Goal: Task Accomplishment & Management: Complete application form

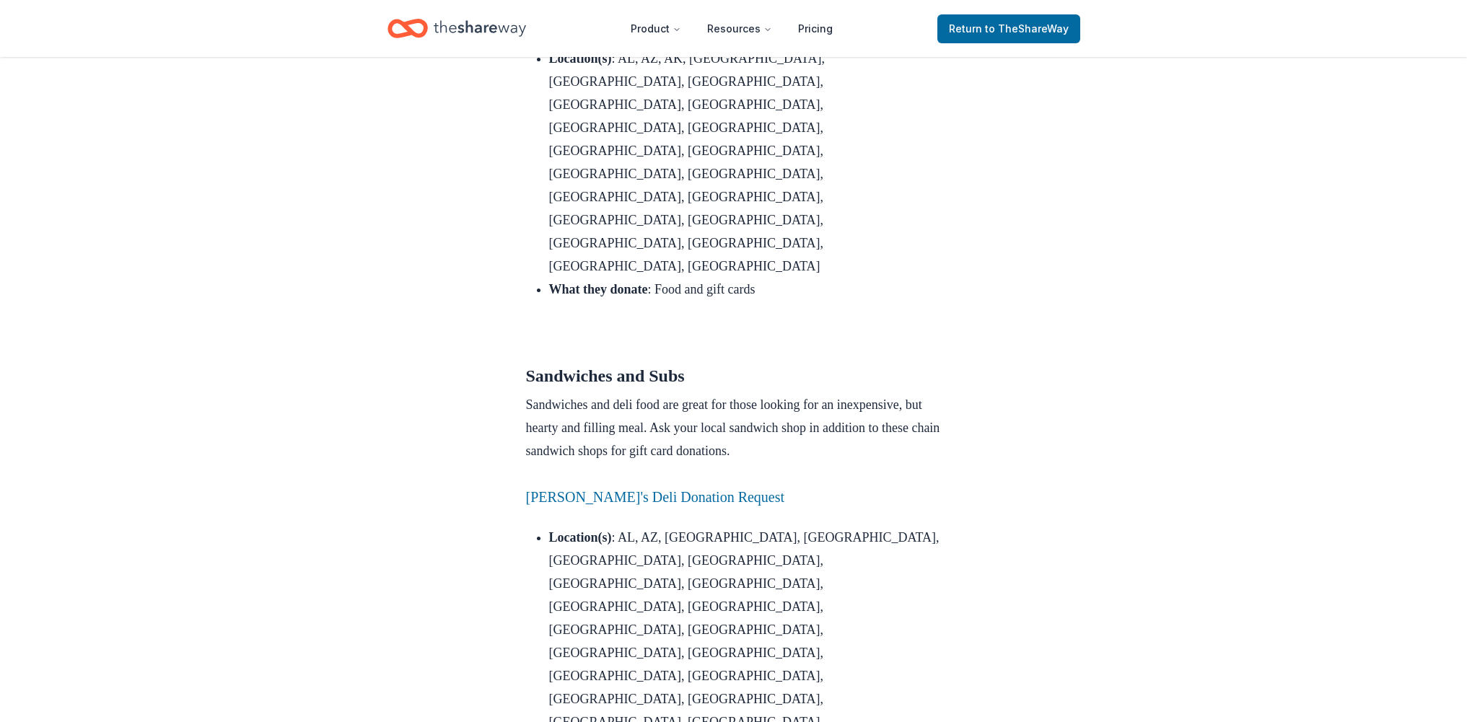
scroll to position [2091, 0]
drag, startPoint x: 707, startPoint y: 288, endPoint x: 922, endPoint y: 289, distance: 214.4
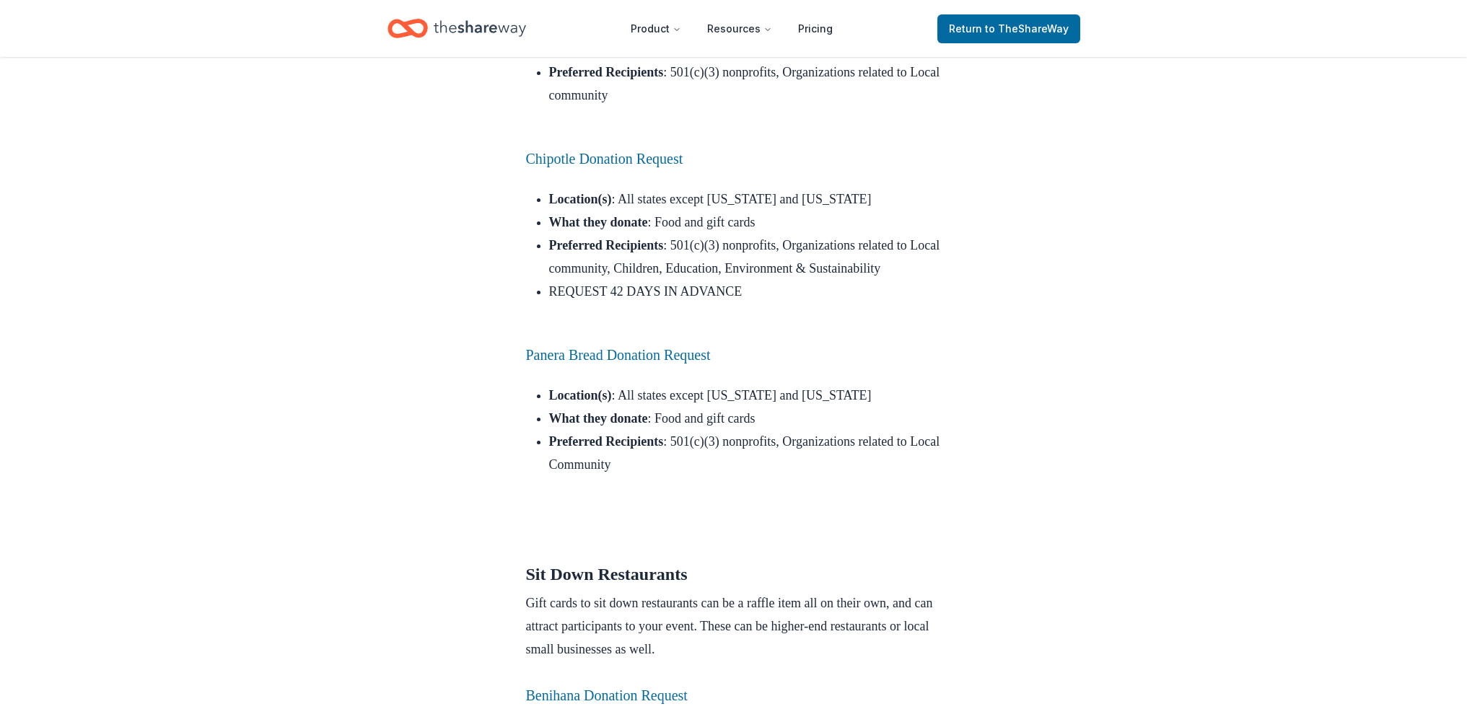
scroll to position [3821, 0]
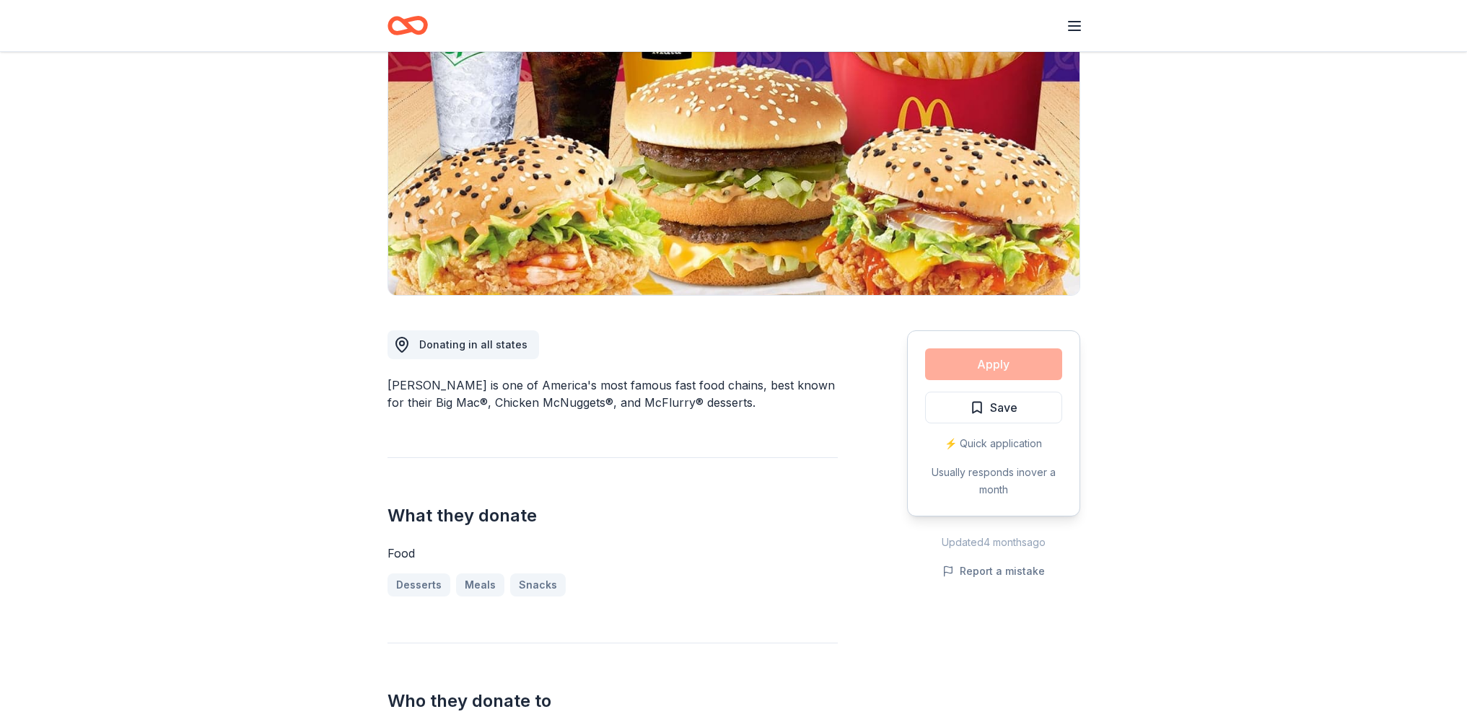
scroll to position [144, 0]
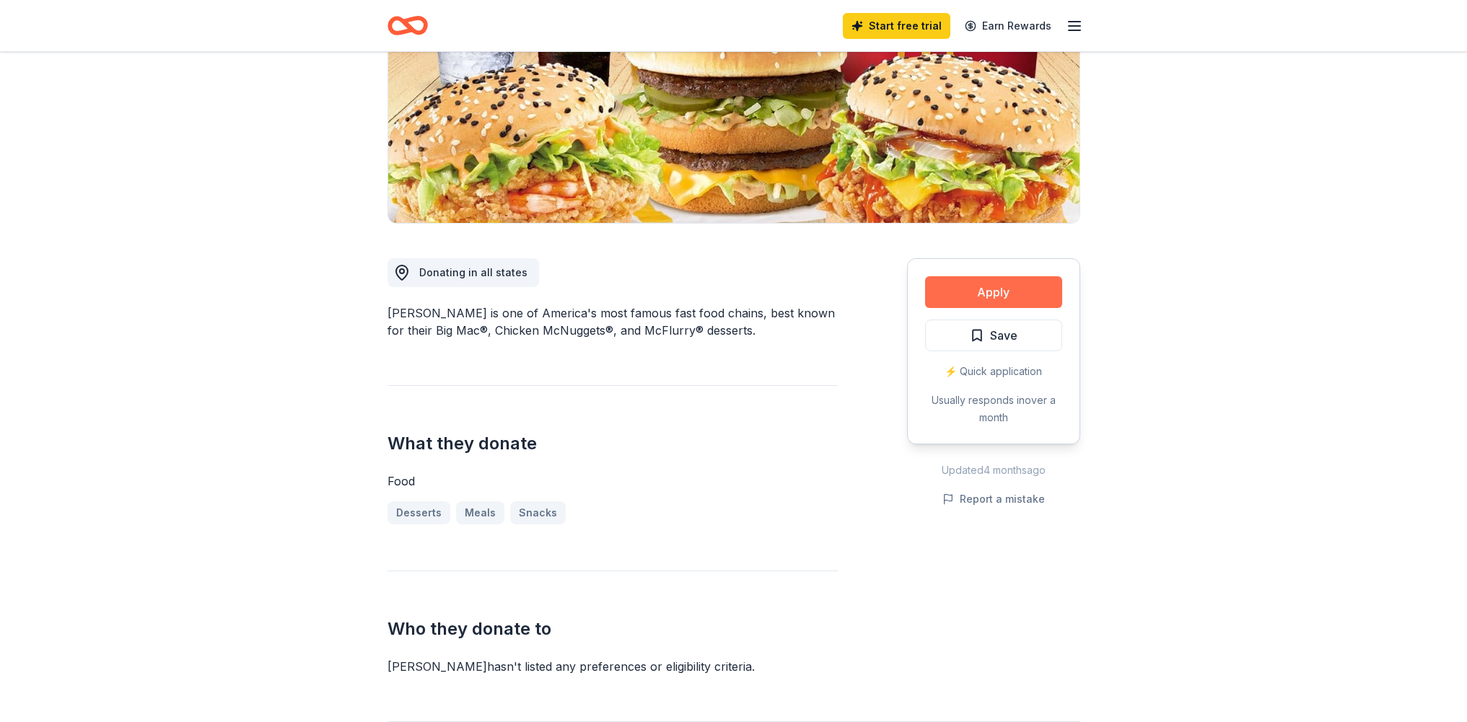
click at [973, 289] on button "Apply" at bounding box center [993, 292] width 137 height 32
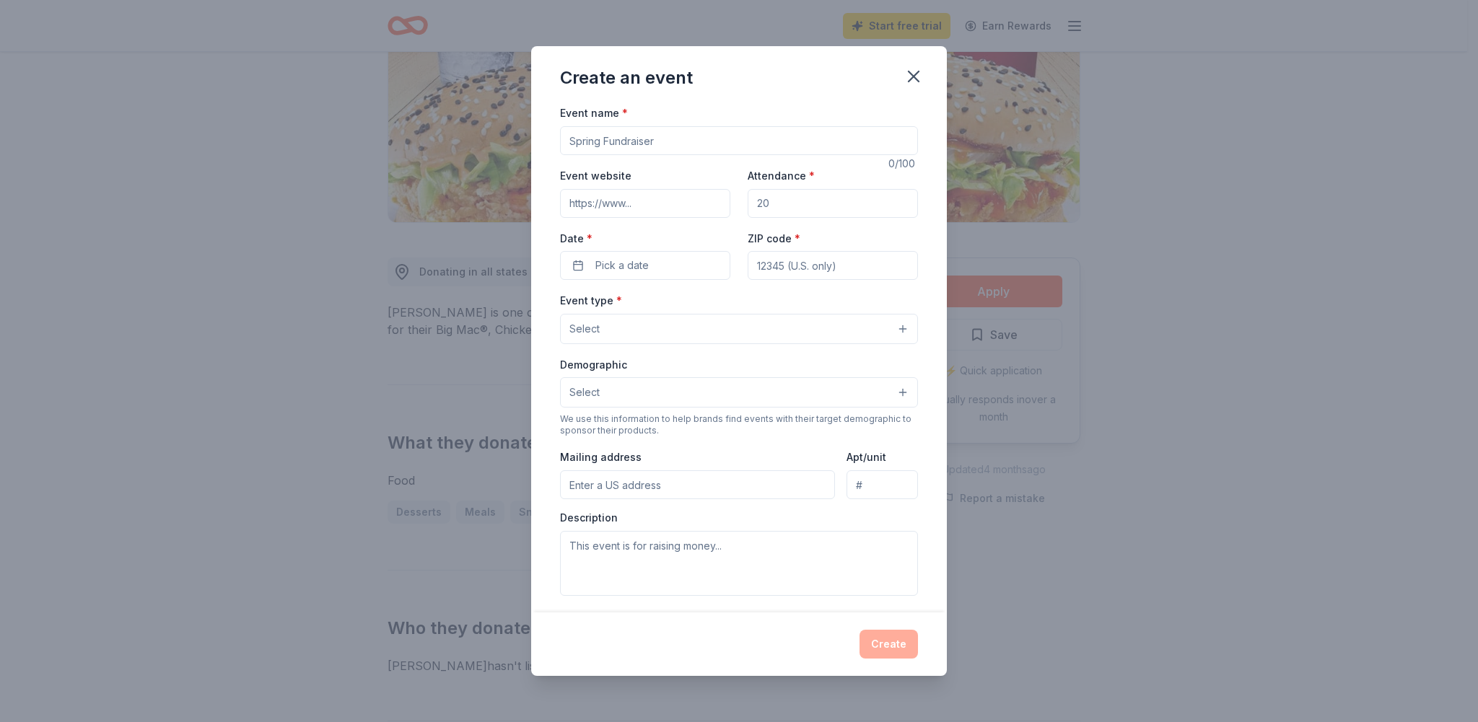
click at [647, 145] on input "Event name *" at bounding box center [739, 140] width 358 height 29
type input "Bingo Fundraiser"
click at [677, 211] on input "Event website" at bounding box center [645, 203] width 170 height 29
paste input "https://www.facebook.com/profile.php?id=100094386682136"
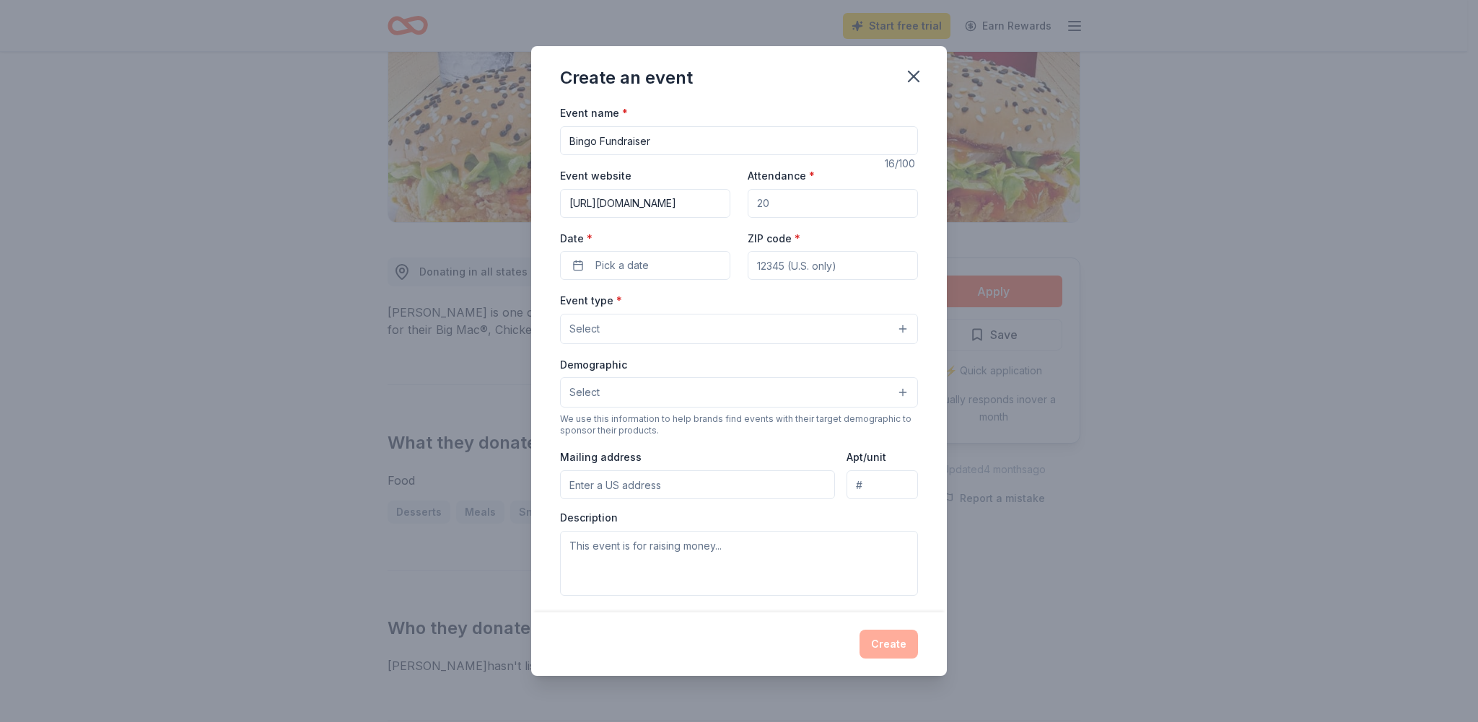
type input "https://www.facebook.com/profile.php?id=100094386682136"
type input "350"
click at [615, 259] on span "Pick a date" at bounding box center [621, 265] width 53 height 17
click at [720, 300] on button "Go to next month" at bounding box center [720, 304] width 20 height 20
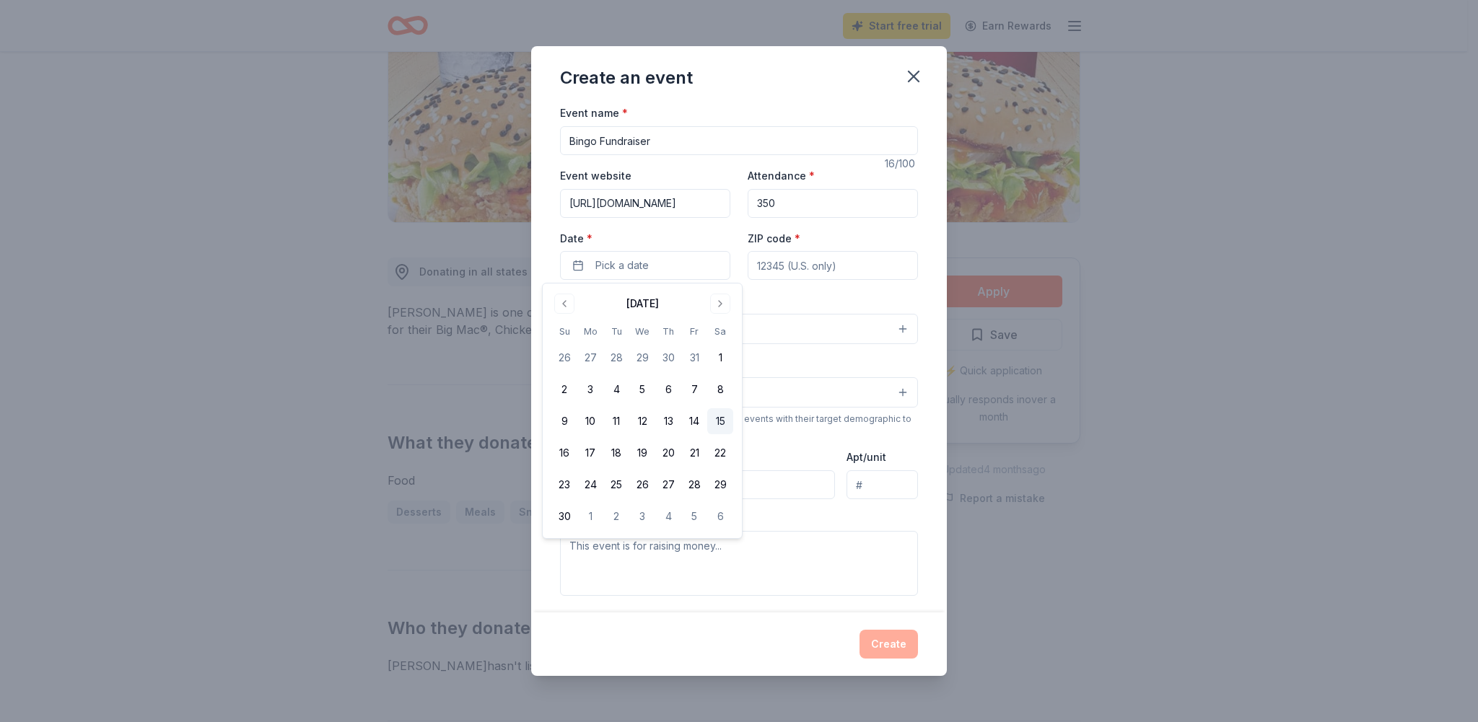
click at [722, 419] on button "15" at bounding box center [720, 422] width 26 height 26
click at [795, 266] on input "ZIP code *" at bounding box center [833, 265] width 170 height 29
type input "16511"
type input "703 Smithson Avenue"
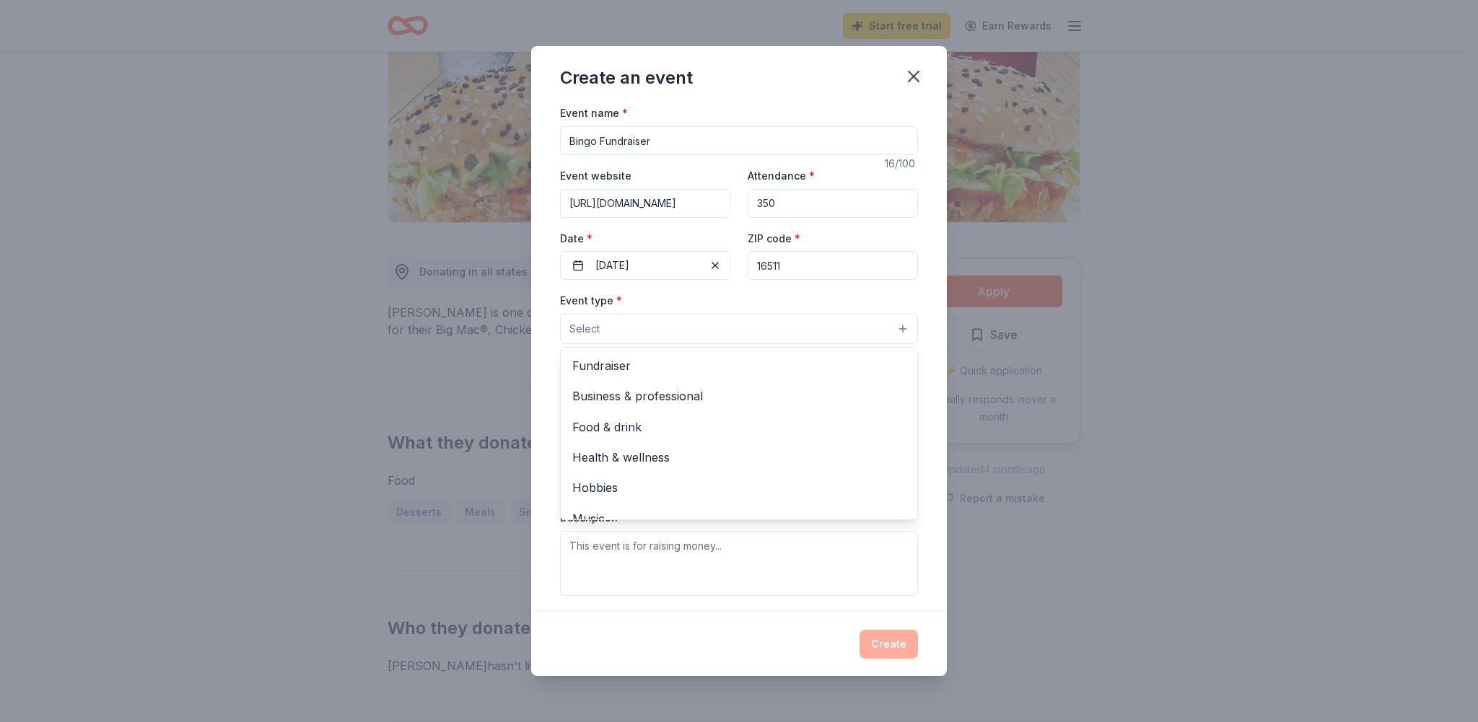
click at [642, 326] on button "Select" at bounding box center [739, 329] width 358 height 30
click at [637, 364] on span "Fundraiser" at bounding box center [738, 366] width 333 height 19
click at [542, 321] on div "Event name * Bingo Fundraiser 16 /100 Event website https://www.facebook.com/pr…" at bounding box center [739, 358] width 416 height 508
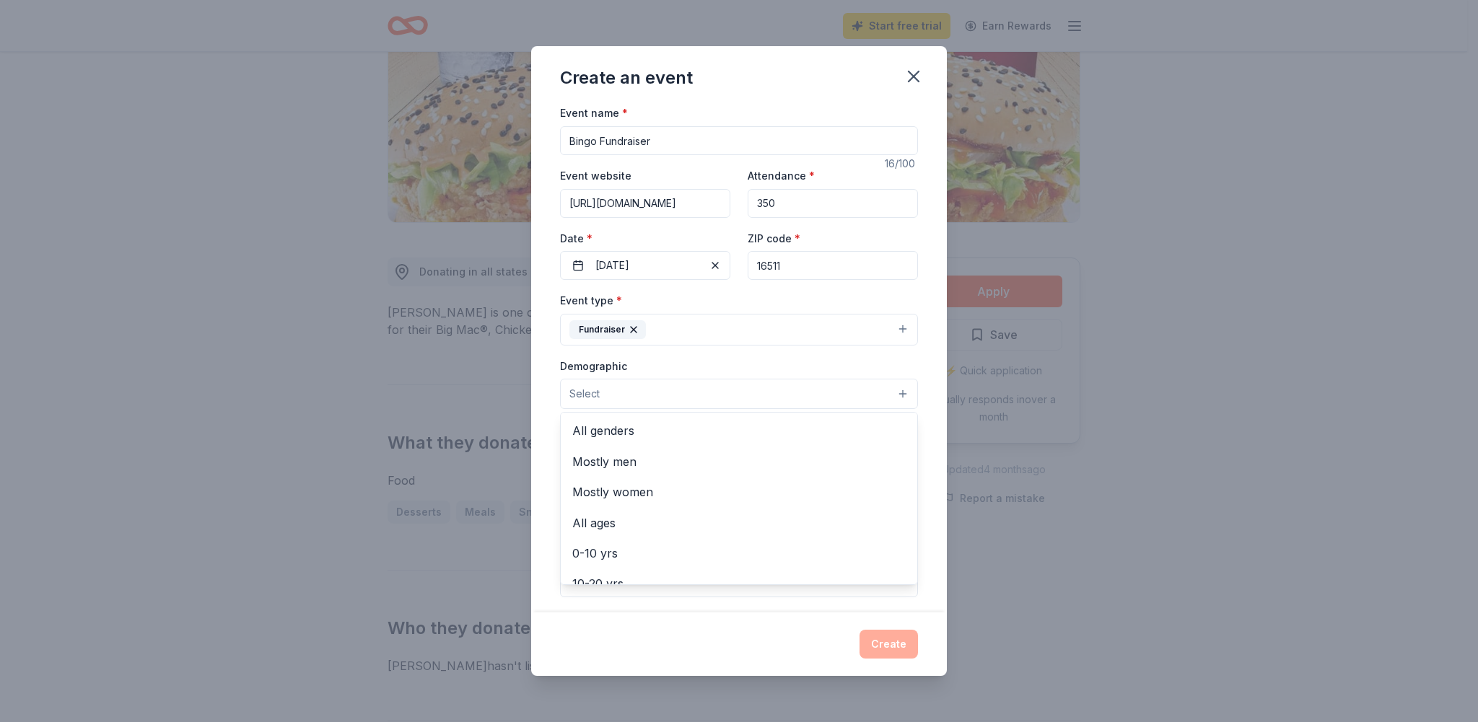
click at [653, 388] on button "Select" at bounding box center [739, 394] width 358 height 30
click at [642, 439] on span "All genders" at bounding box center [738, 430] width 333 height 19
click at [615, 496] on span "All ages" at bounding box center [738, 493] width 333 height 19
click at [551, 403] on div "Event name * Bingo Fundraiser 16 /100 Event website https://www.facebook.com/pr…" at bounding box center [739, 358] width 416 height 508
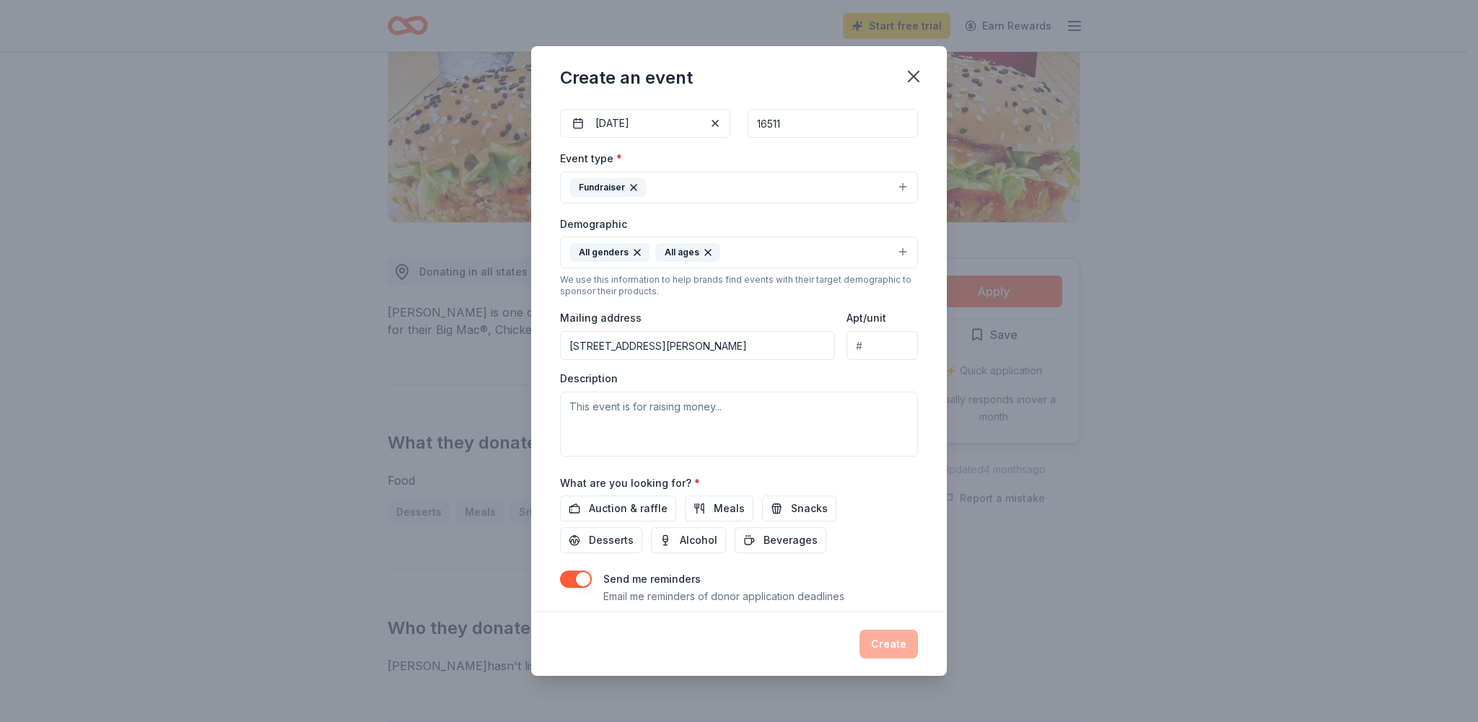
scroll to position [144, 0]
click at [614, 421] on textarea at bounding box center [739, 422] width 358 height 65
click at [673, 427] on textarea at bounding box center [739, 422] width 358 height 65
paste textarea "This event is to help raise funds for essential needs such as equipment, unifor…"
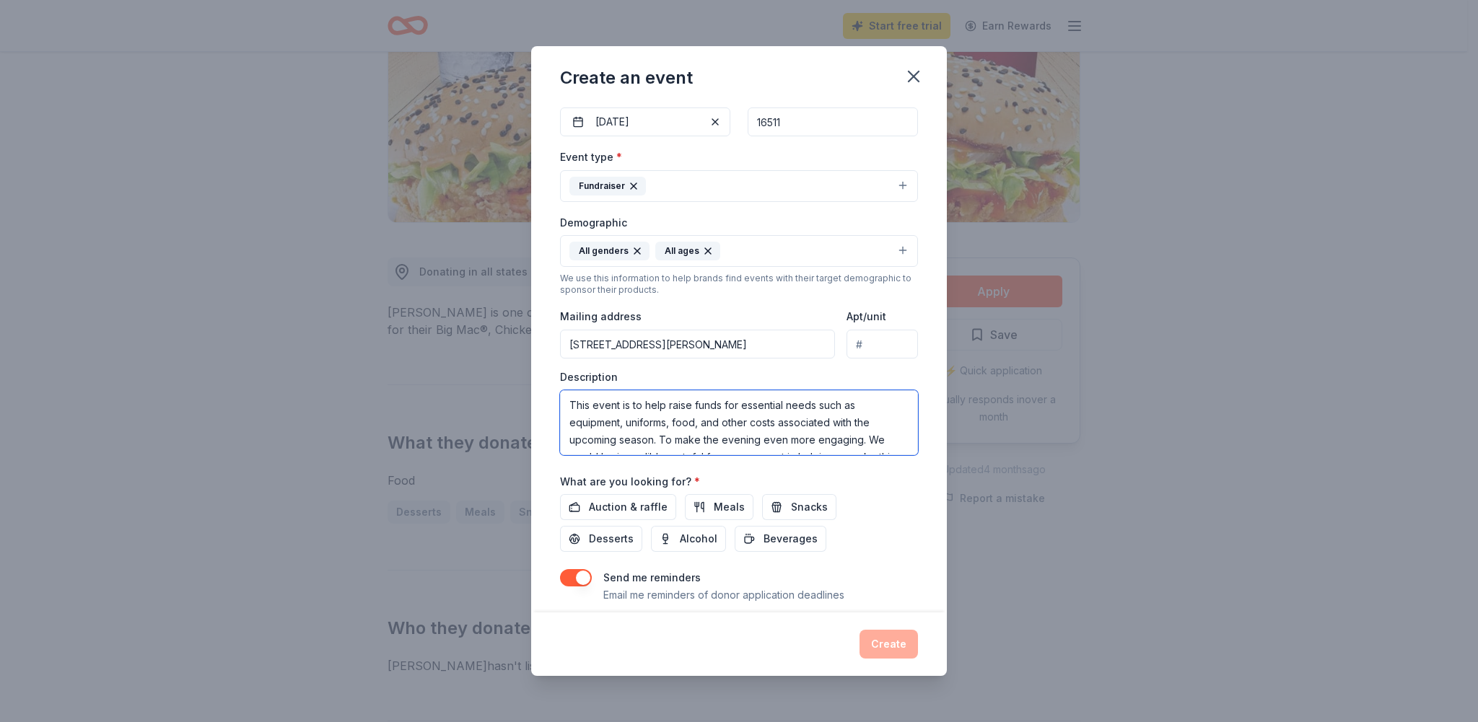
scroll to position [78, 0]
type textarea "This event is to help raise funds for essential needs such as equipment, unifor…"
click at [615, 510] on span "Auction & raffle" at bounding box center [628, 507] width 79 height 17
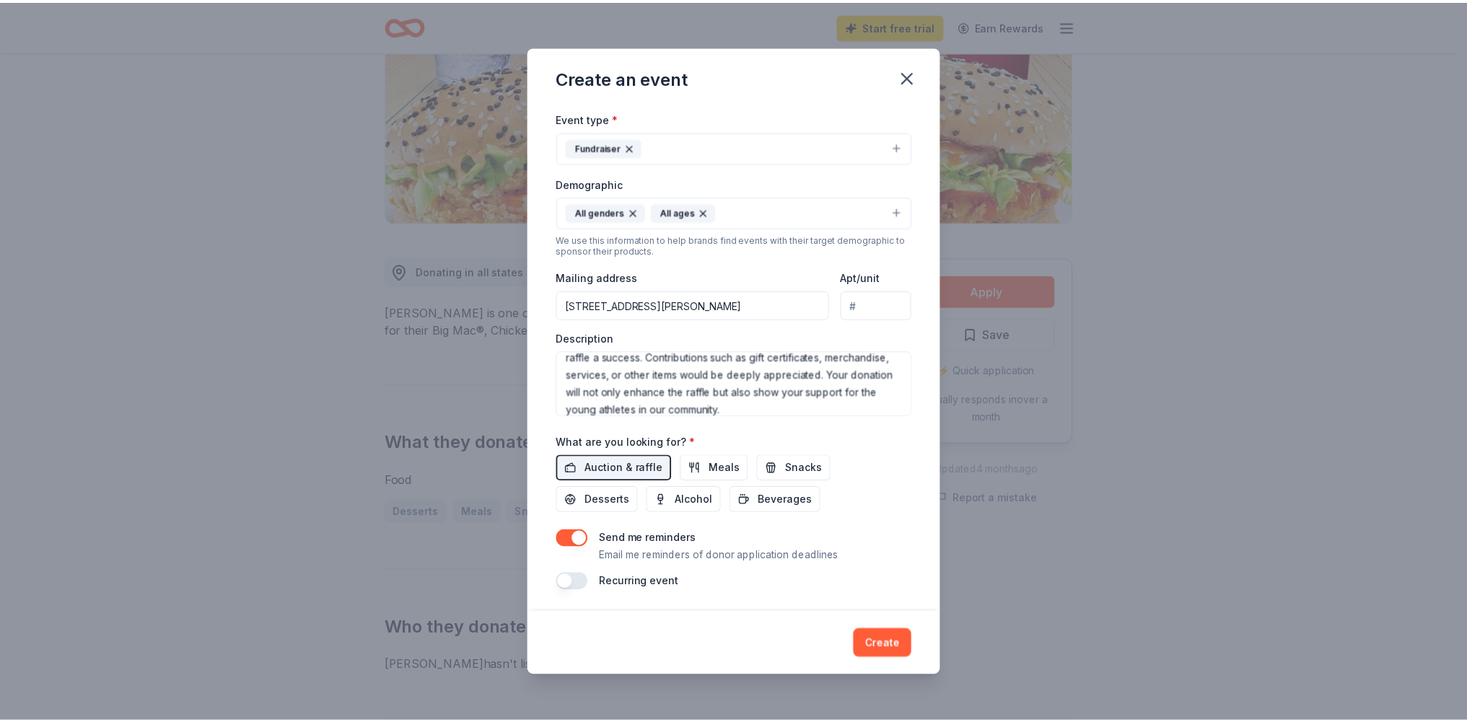
scroll to position [184, 0]
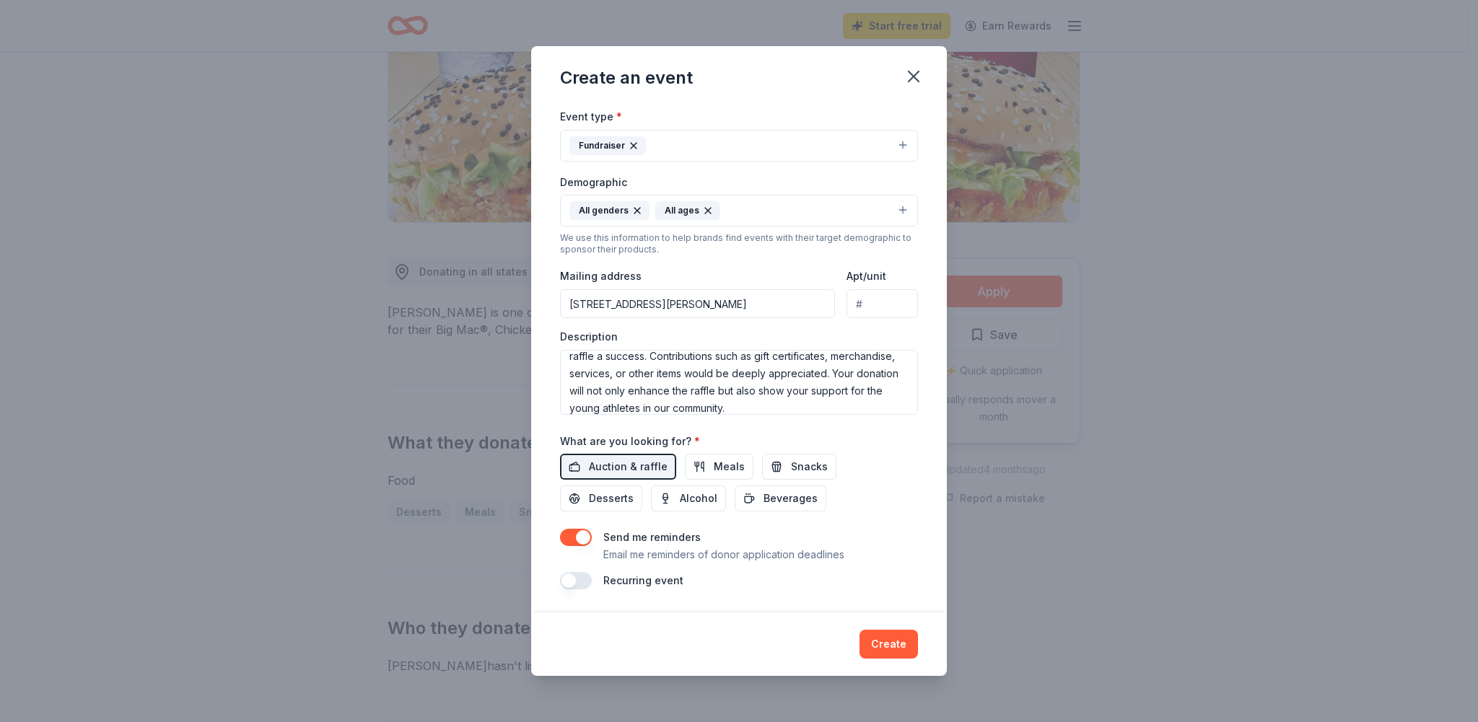
click at [586, 546] on button "button" at bounding box center [576, 537] width 32 height 17
click at [888, 642] on button "Create" at bounding box center [889, 644] width 58 height 29
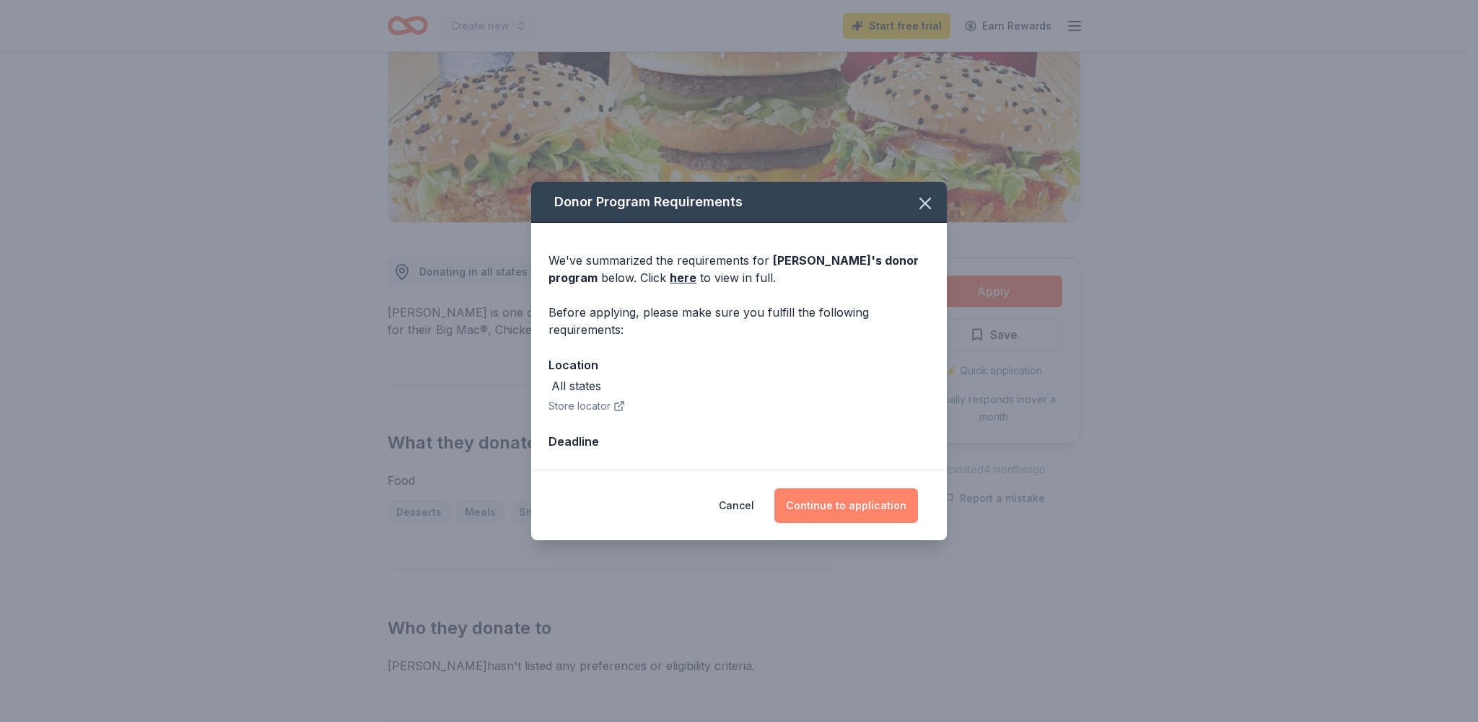
click at [854, 507] on button "Continue to application" at bounding box center [846, 506] width 144 height 35
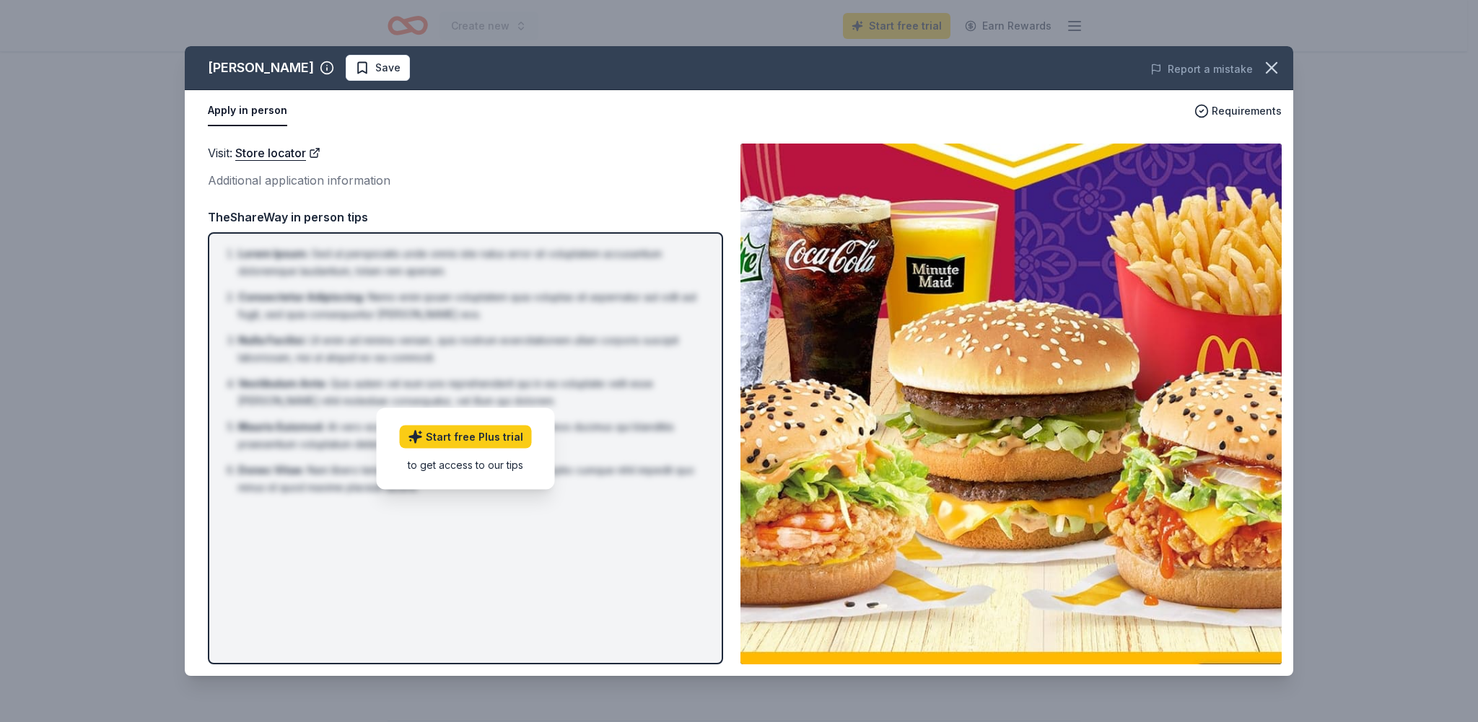
click at [648, 174] on div "Additional application information" at bounding box center [465, 180] width 515 height 19
click at [274, 110] on button "Apply in person" at bounding box center [247, 111] width 79 height 30
click at [1272, 66] on icon "button" at bounding box center [1272, 68] width 20 height 20
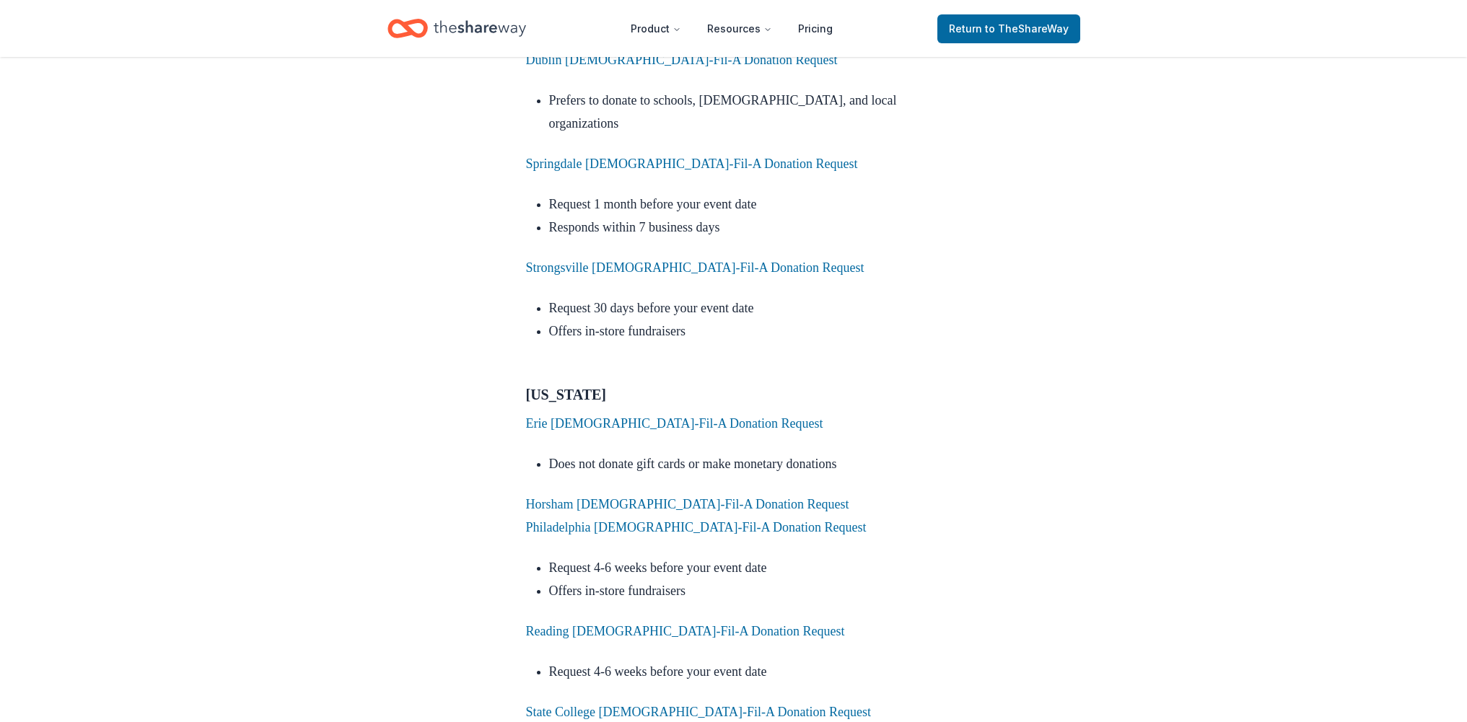
scroll to position [6784, 0]
drag, startPoint x: 619, startPoint y: 234, endPoint x: 861, endPoint y: 237, distance: 241.8
click at [861, 452] on li "Does not donate gift cards or make monetary donations" at bounding box center [745, 463] width 393 height 23
click at [836, 515] on p "Philadelphia Chick-Fil-A Donation Request" at bounding box center [734, 526] width 416 height 23
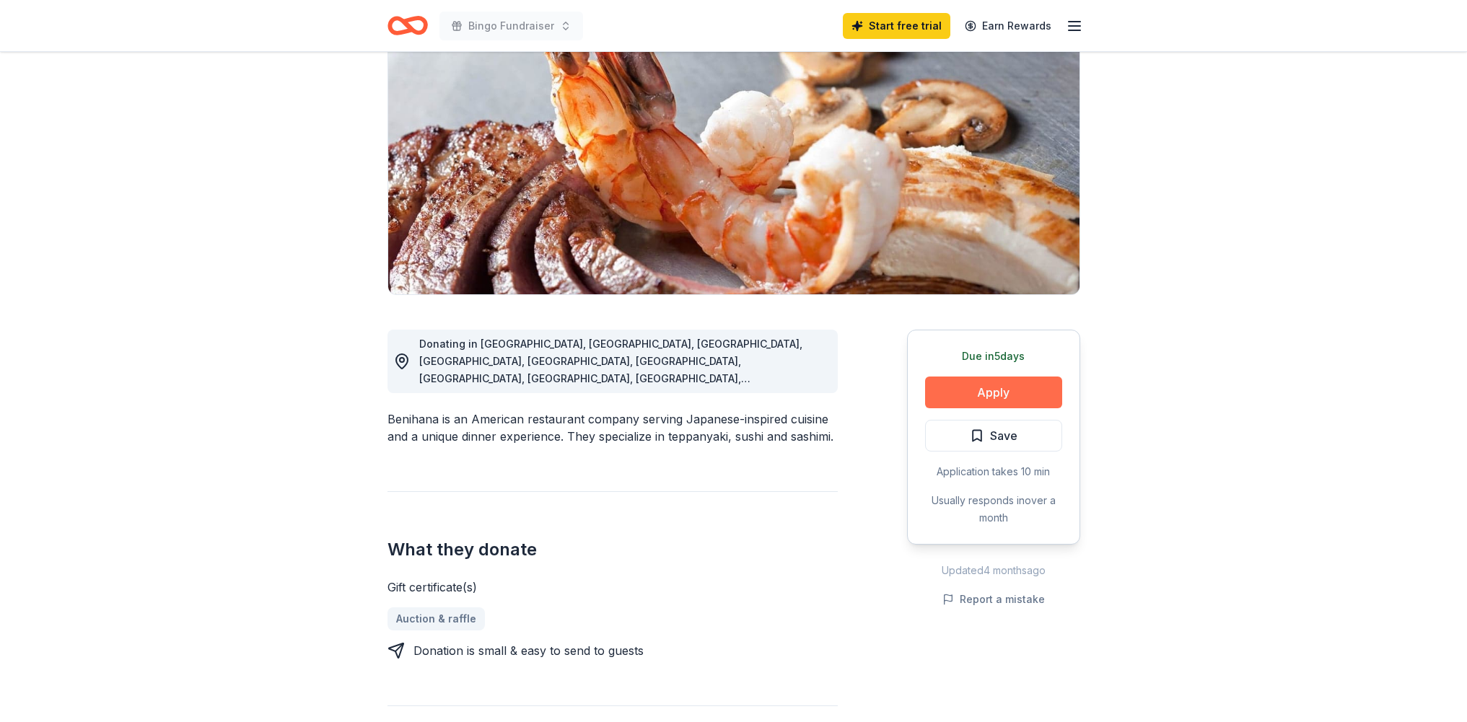
scroll to position [144, 0]
click at [961, 392] on button "Apply" at bounding box center [993, 392] width 137 height 32
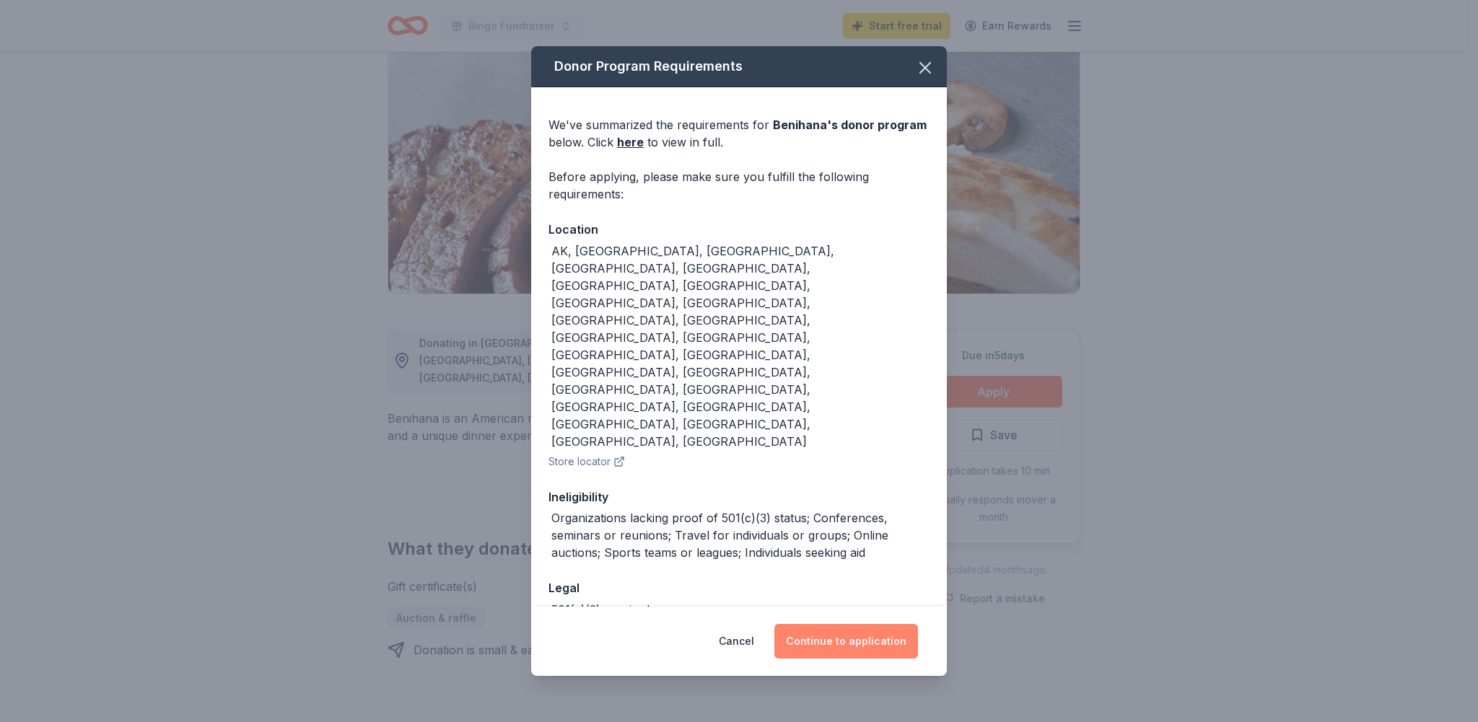
click at [855, 624] on button "Continue to application" at bounding box center [846, 641] width 144 height 35
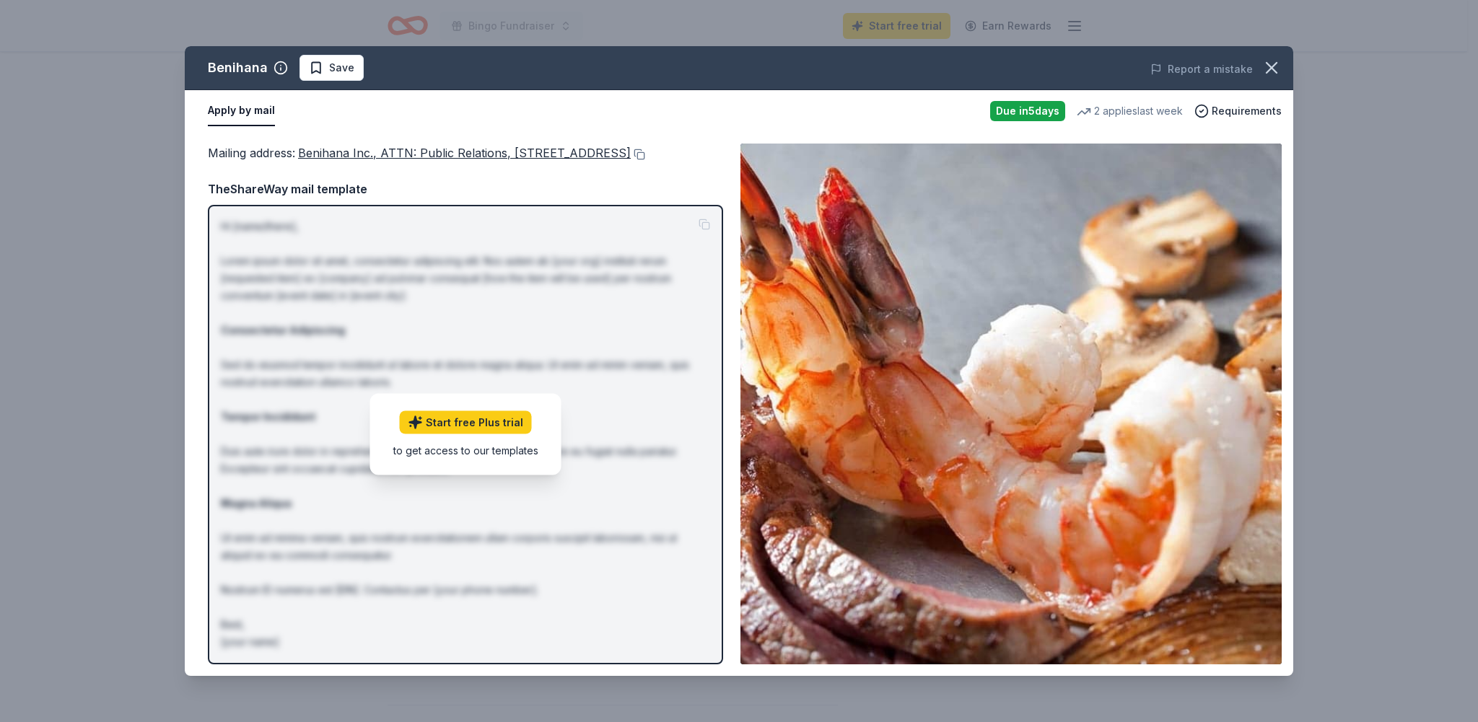
drag, startPoint x: 204, startPoint y: 68, endPoint x: 258, endPoint y: 70, distance: 54.2
click at [258, 70] on div "Benihana Save" at bounding box center [517, 68] width 665 height 26
click at [1275, 71] on icon "button" at bounding box center [1272, 68] width 10 height 10
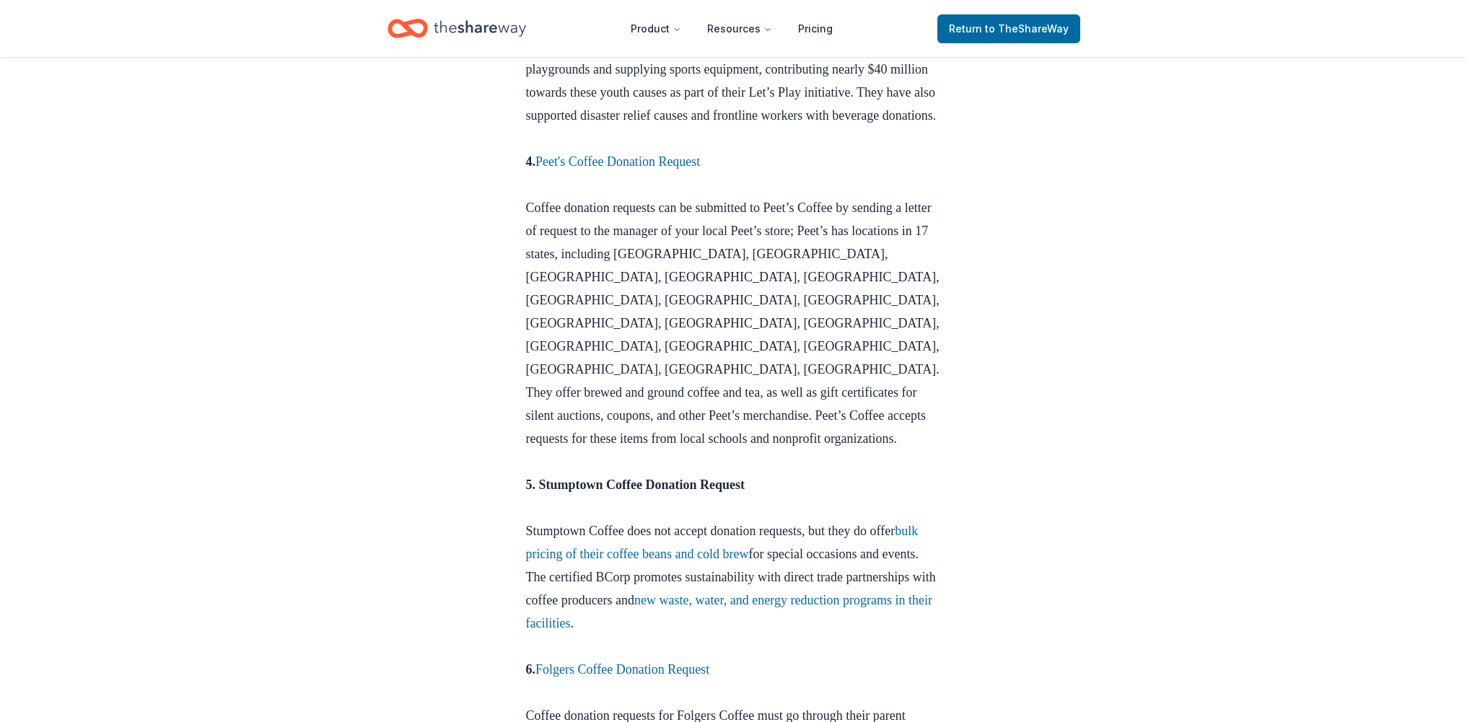
scroll to position [1370, 0]
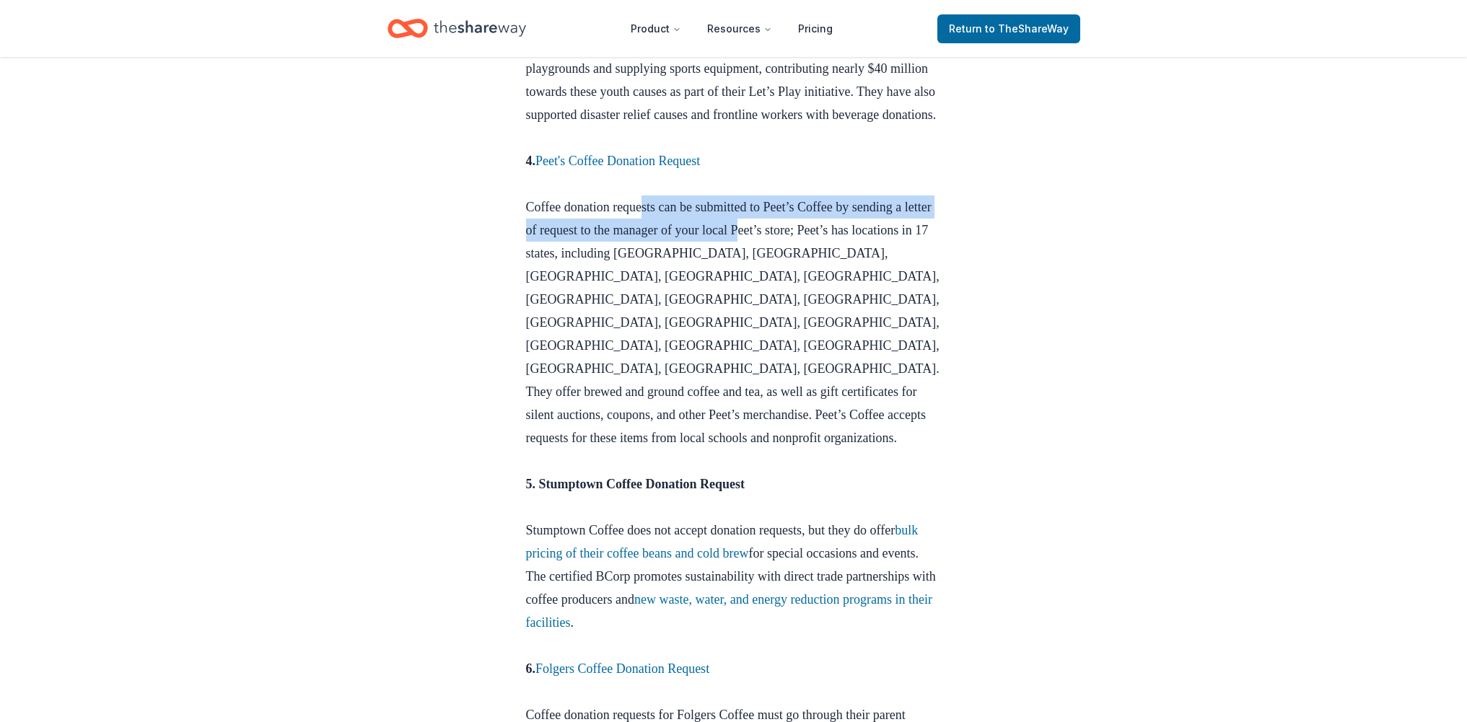
drag, startPoint x: 643, startPoint y: 279, endPoint x: 783, endPoint y: 297, distance: 141.2
click at [783, 297] on p "4. Peet's Coffee Donation Request Coffee donation requests can be submitted to …" at bounding box center [734, 310] width 416 height 323
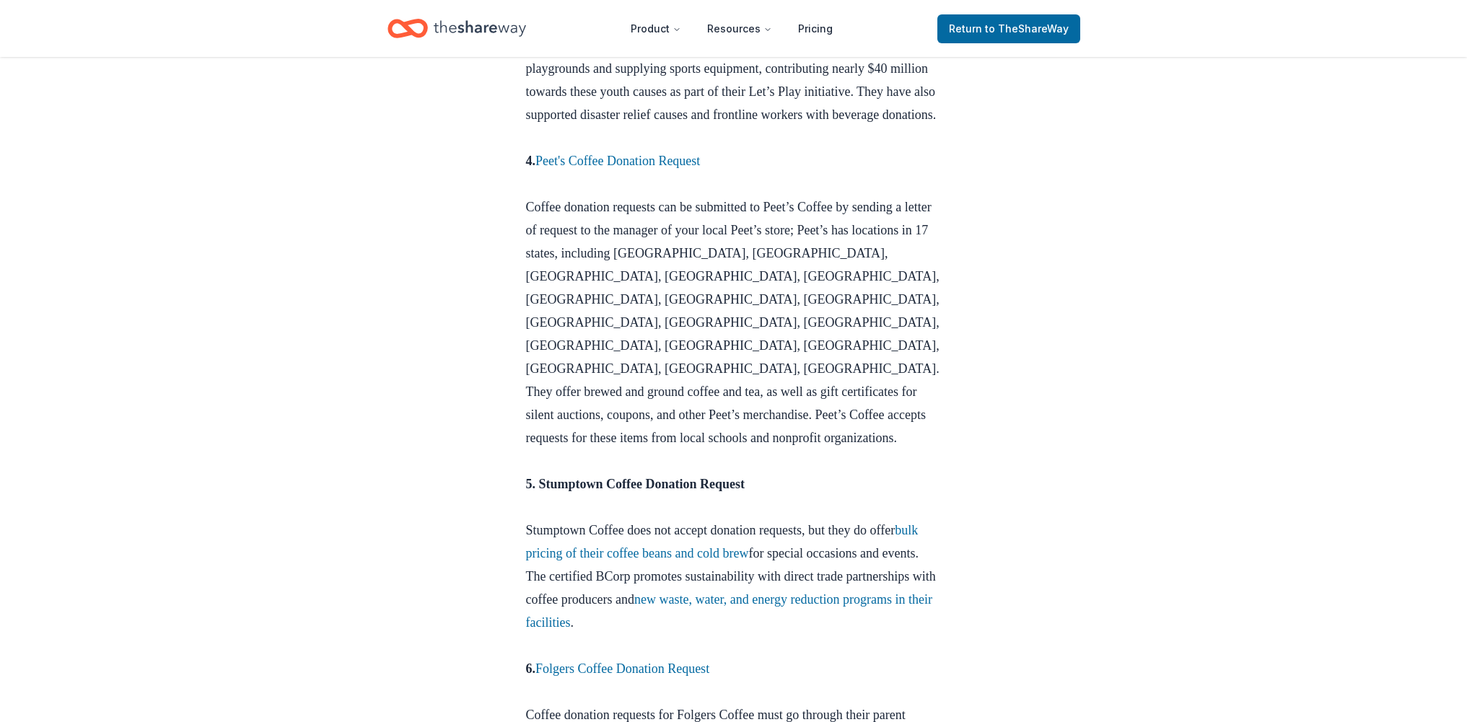
click at [1024, 327] on div "Tips & Tricks [DATE] Coffee Donation Request Find out which of your favorite ro…" at bounding box center [733, 697] width 1467 height 4020
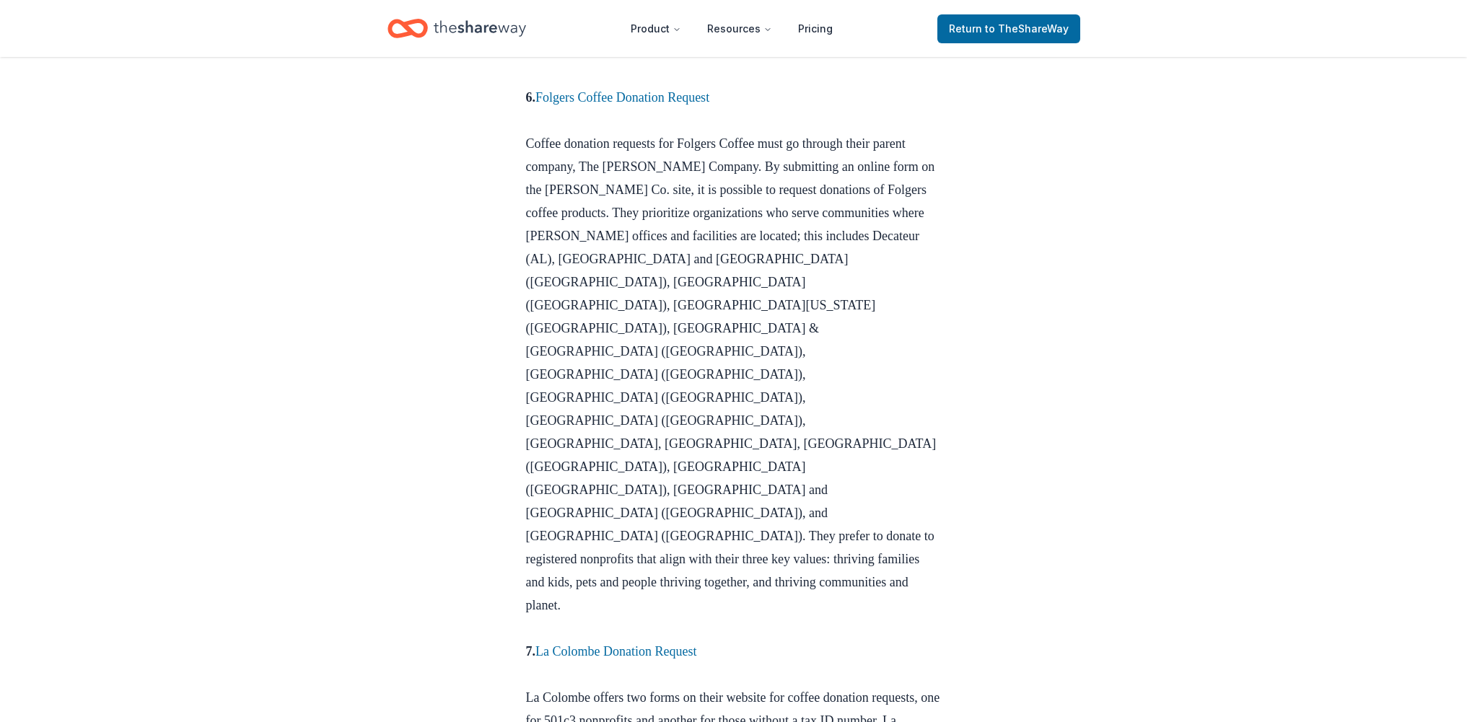
click at [1023, 326] on div "Tips & Tricks [DATE] Coffee Donation Request Find out which of your favorite ro…" at bounding box center [733, 126] width 1467 height 4020
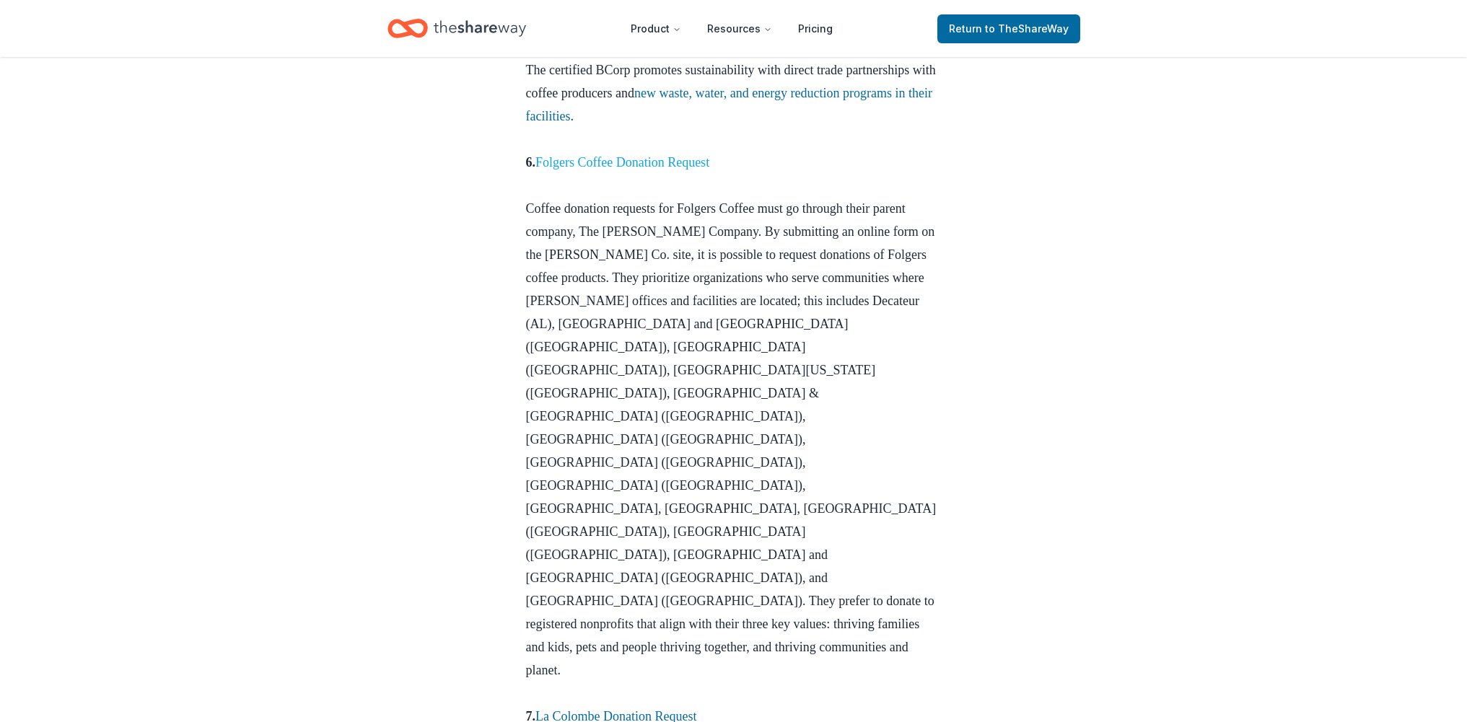
scroll to position [1876, 0]
click at [670, 156] on link "Folgers Coffee Donation Request" at bounding box center [623, 163] width 174 height 14
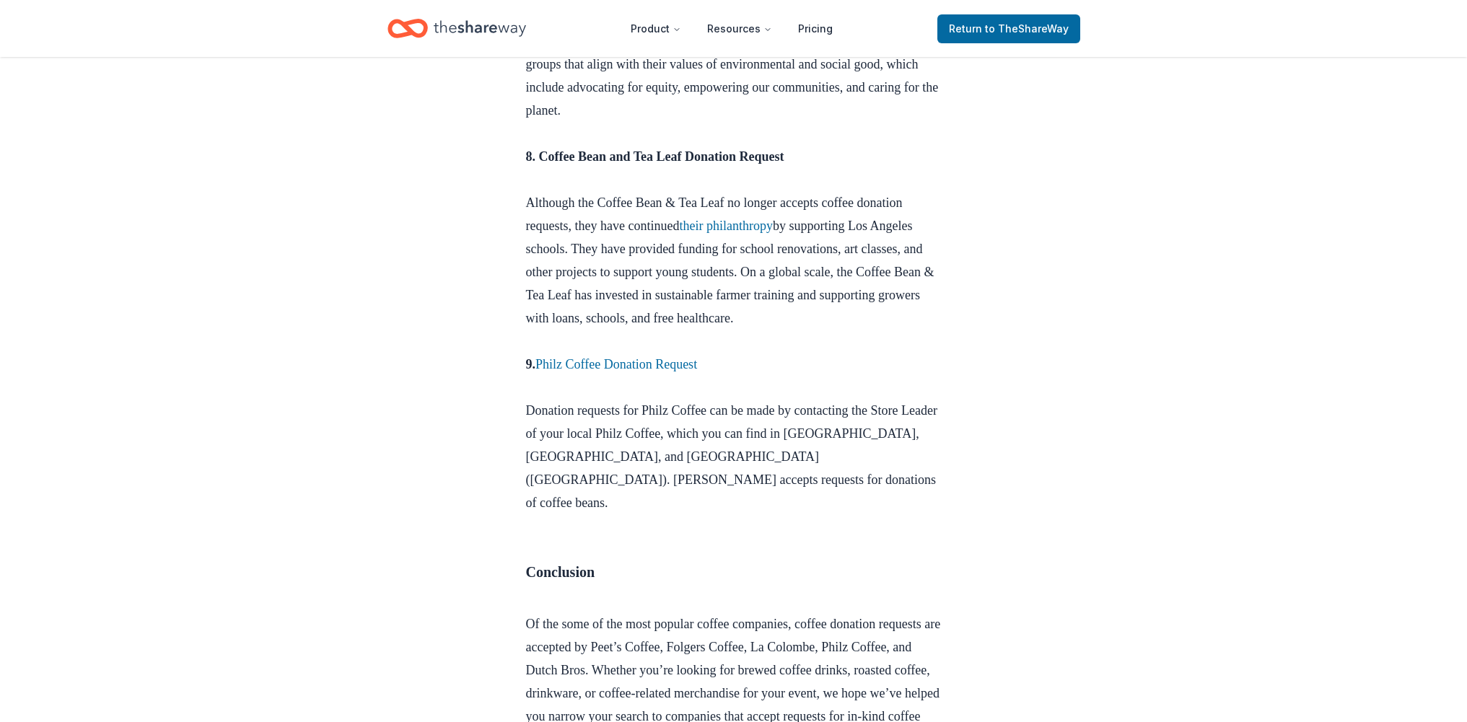
scroll to position [2668, 0]
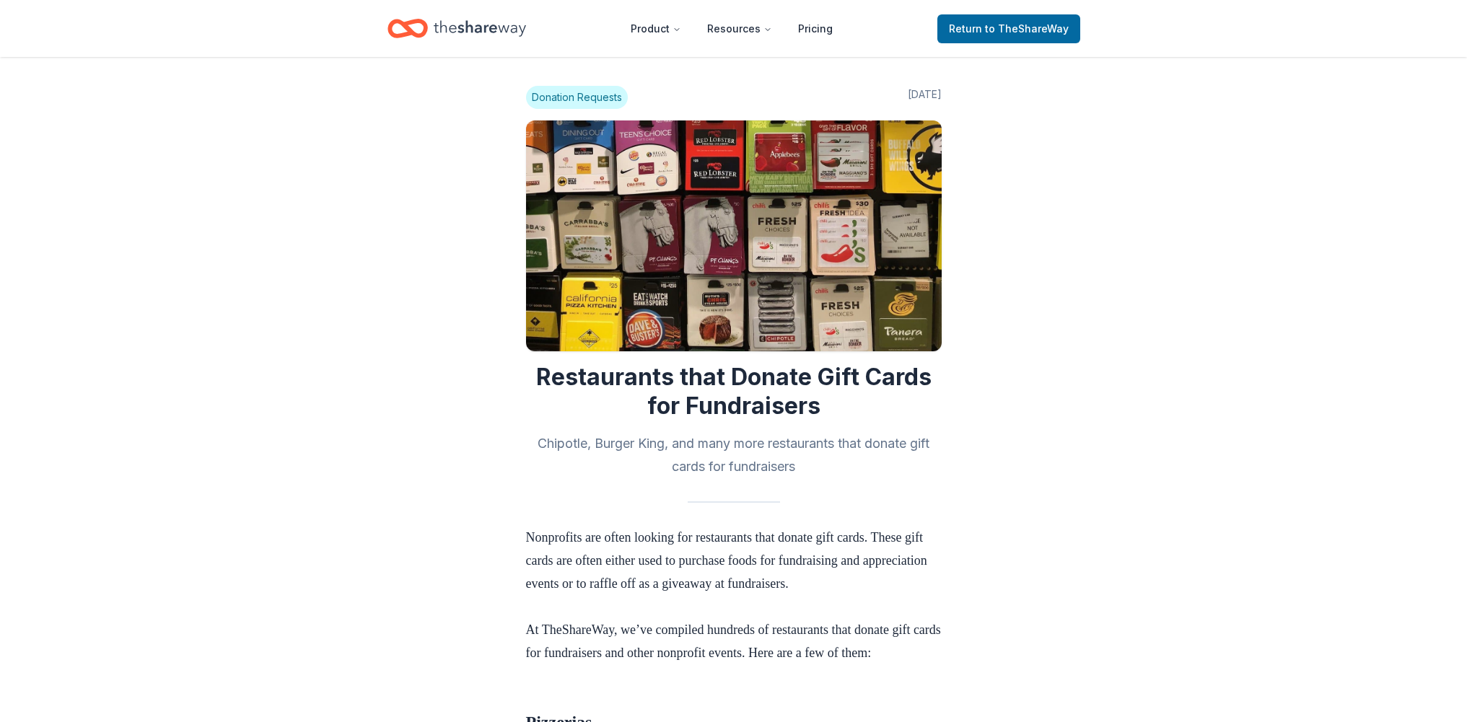
scroll to position [3821, 0]
